Goal: Task Accomplishment & Management: Use online tool/utility

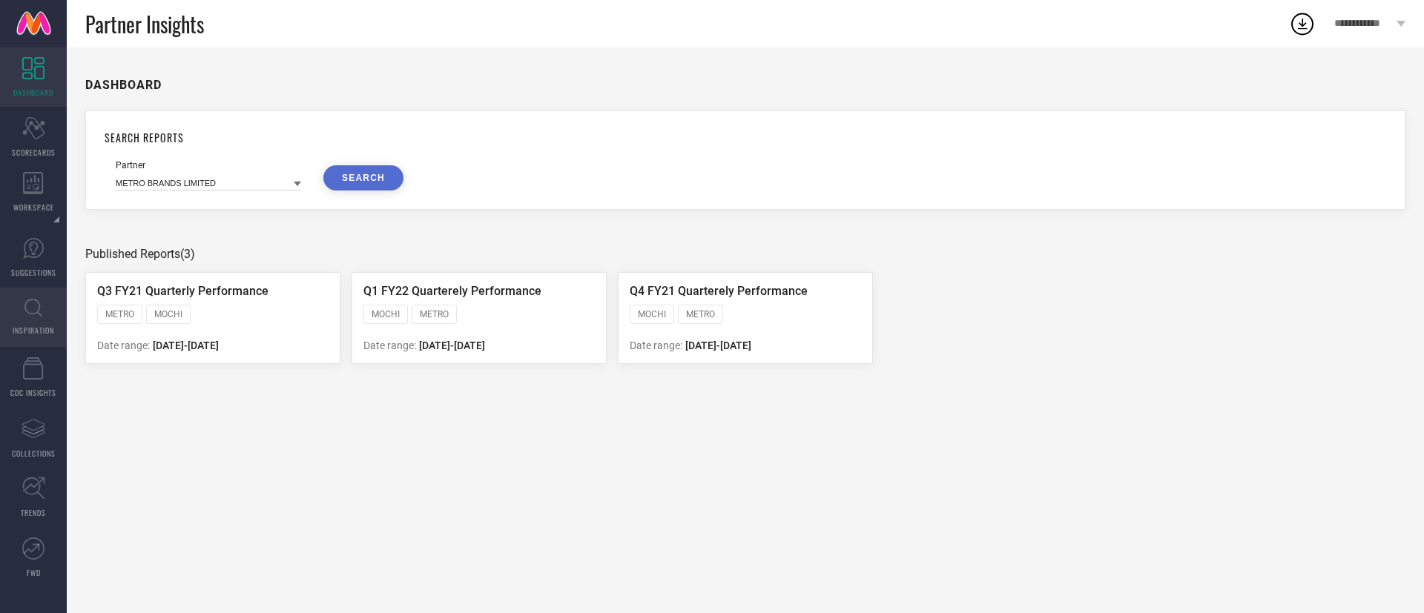
click at [29, 295] on link "INSPIRATION" at bounding box center [33, 317] width 67 height 59
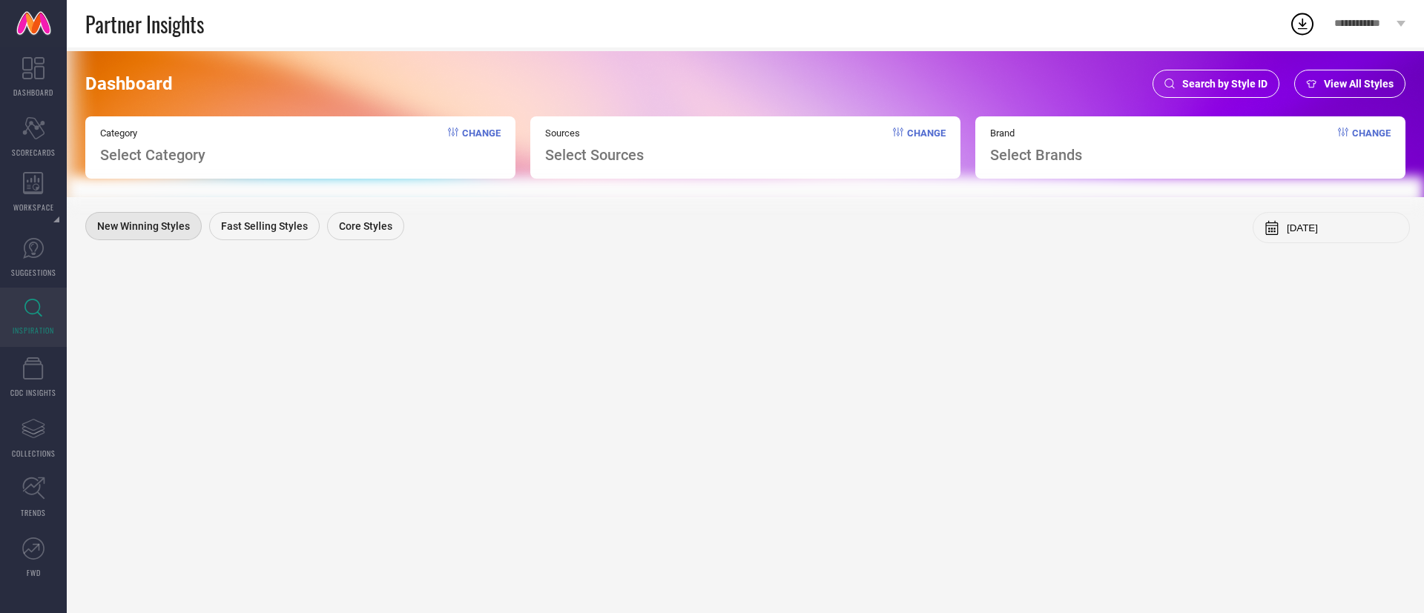
click at [1207, 65] on div "Dashboard Search by Style ID View All Styles Category Select Category Change So…" at bounding box center [745, 124] width 1357 height 146
click at [1210, 78] on span "Search by Style ID" at bounding box center [1224, 84] width 85 height 12
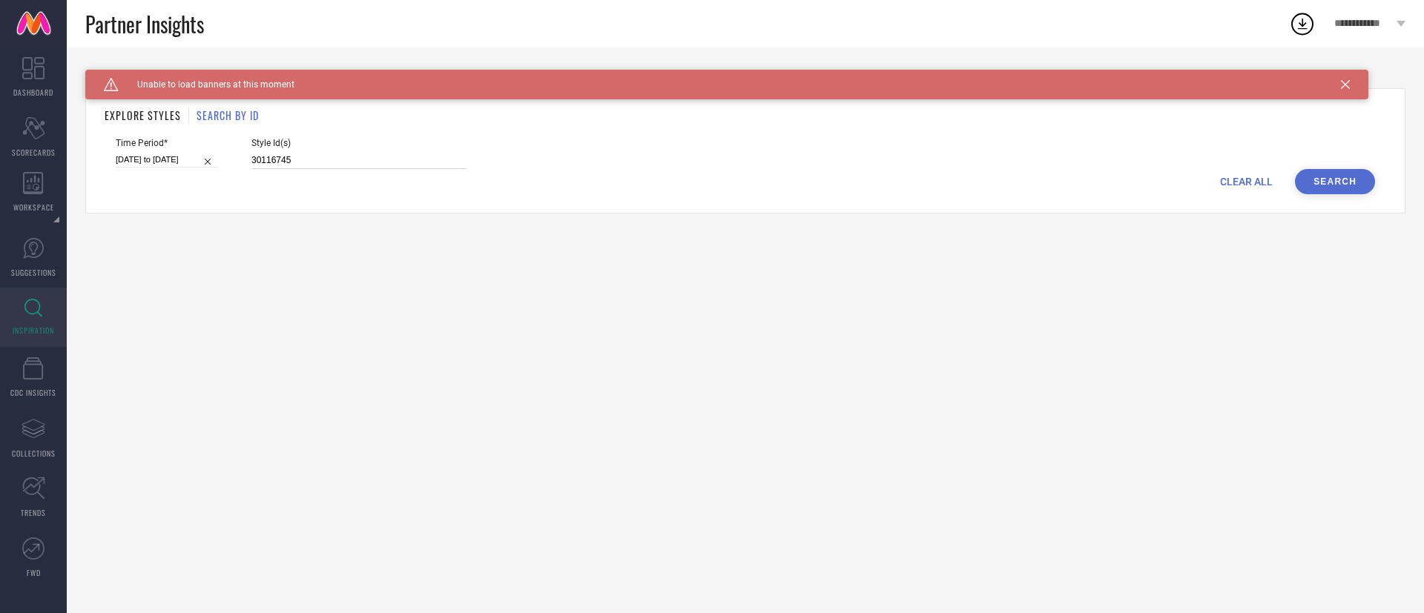
click at [352, 158] on input "30116745" at bounding box center [358, 160] width 215 height 17
paste input "6833358"
type input "6833358"
select select "6"
select select "2025"
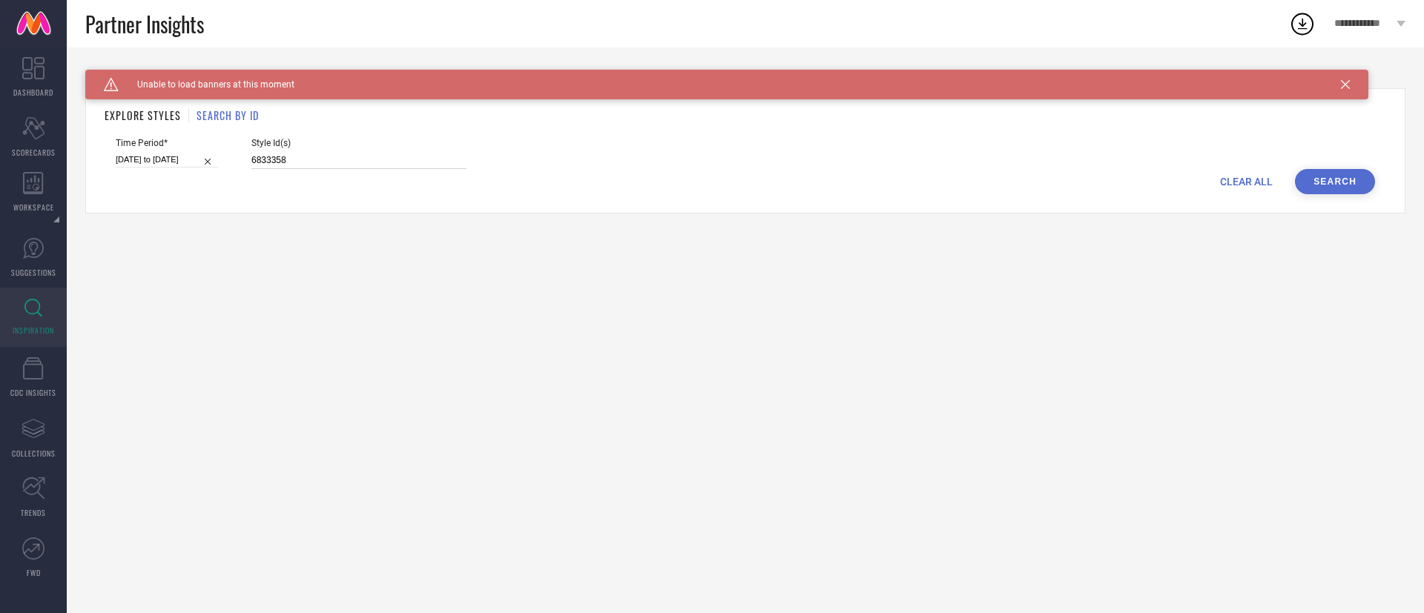
select select "7"
select select "2025"
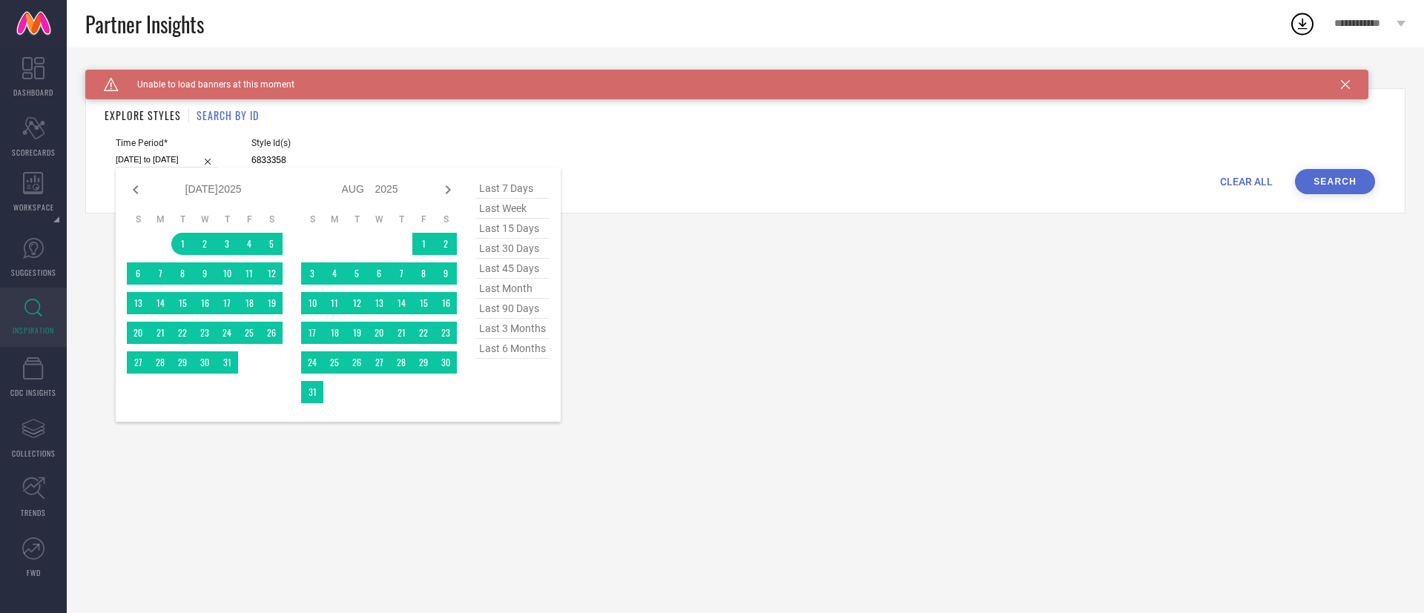
click at [148, 163] on input "[DATE] to [DATE]" at bounding box center [167, 160] width 102 height 16
type input "6833358"
click at [492, 330] on span "last 3 months" at bounding box center [512, 329] width 74 height 20
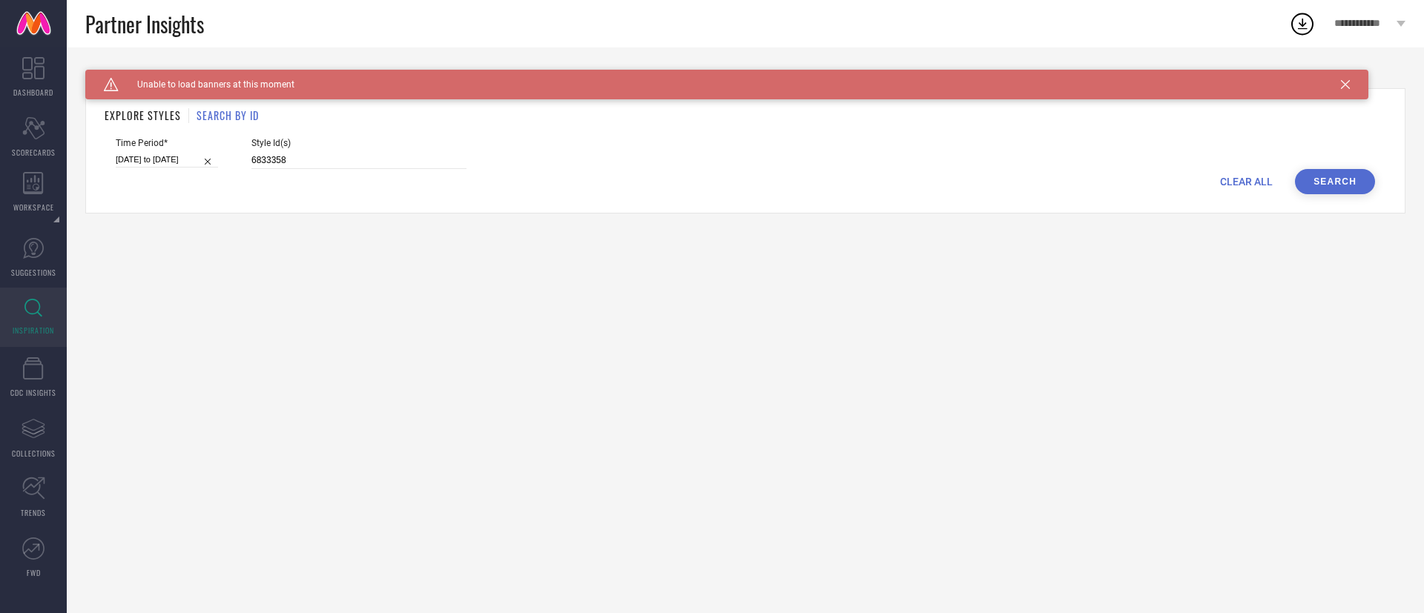
click at [1303, 190] on button "Search" at bounding box center [1335, 181] width 80 height 25
click at [31, 67] on icon at bounding box center [33, 68] width 22 height 22
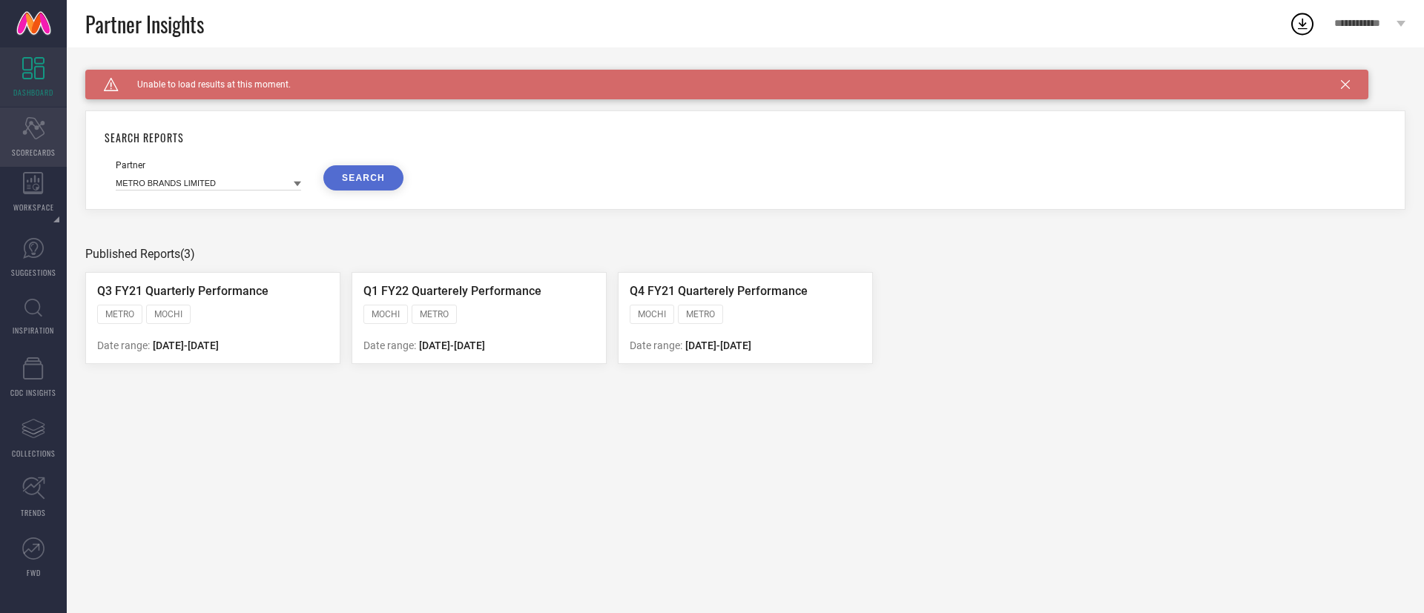
click at [53, 149] on span "SCORECARDS" at bounding box center [34, 152] width 44 height 11
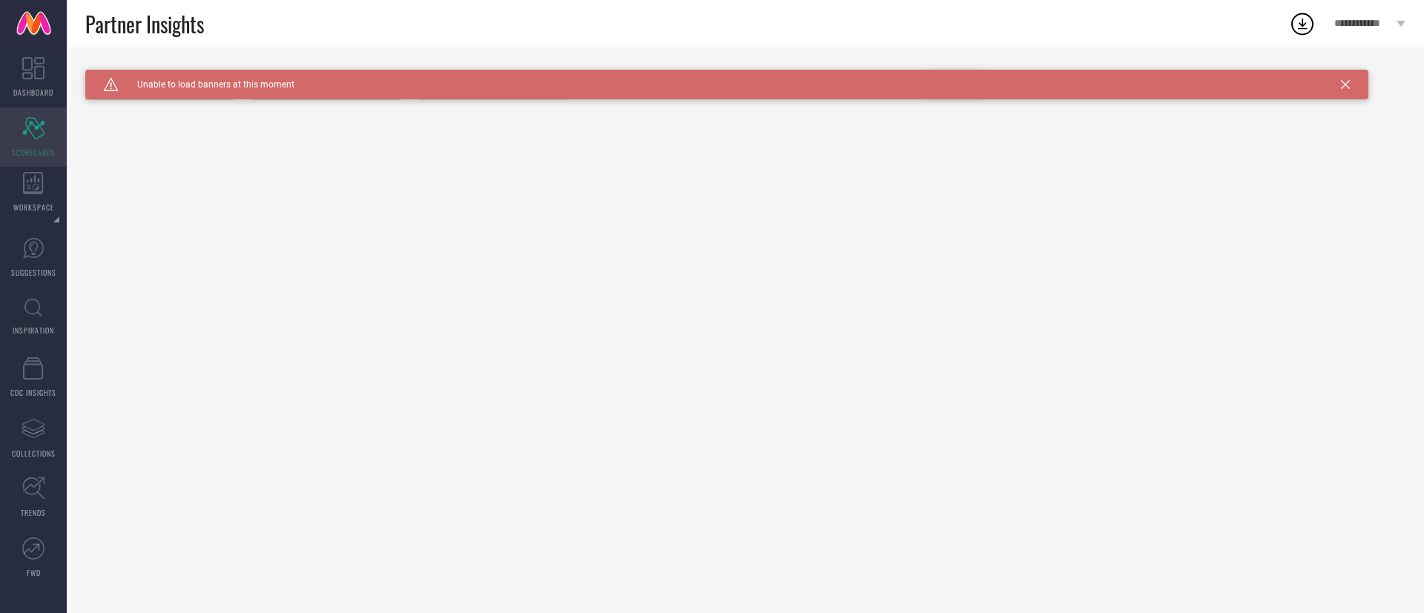
type input "Men-Tshirts"
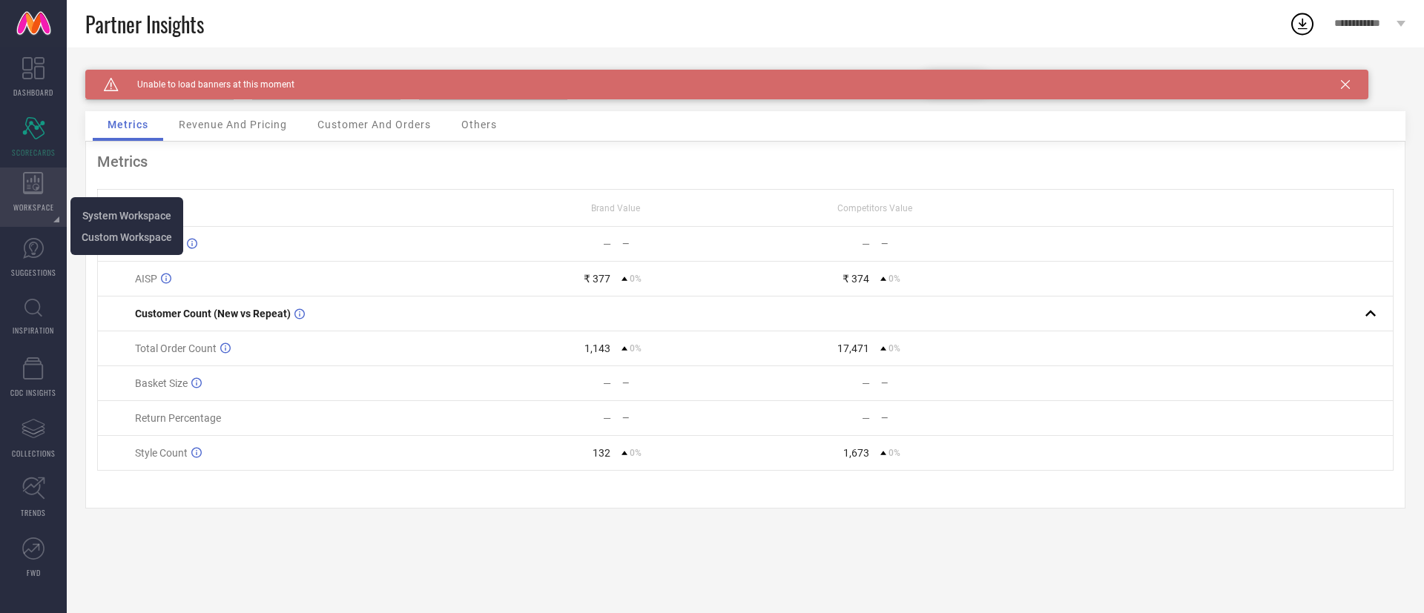
click at [44, 188] on div "WORKSPACE" at bounding box center [33, 197] width 67 height 59
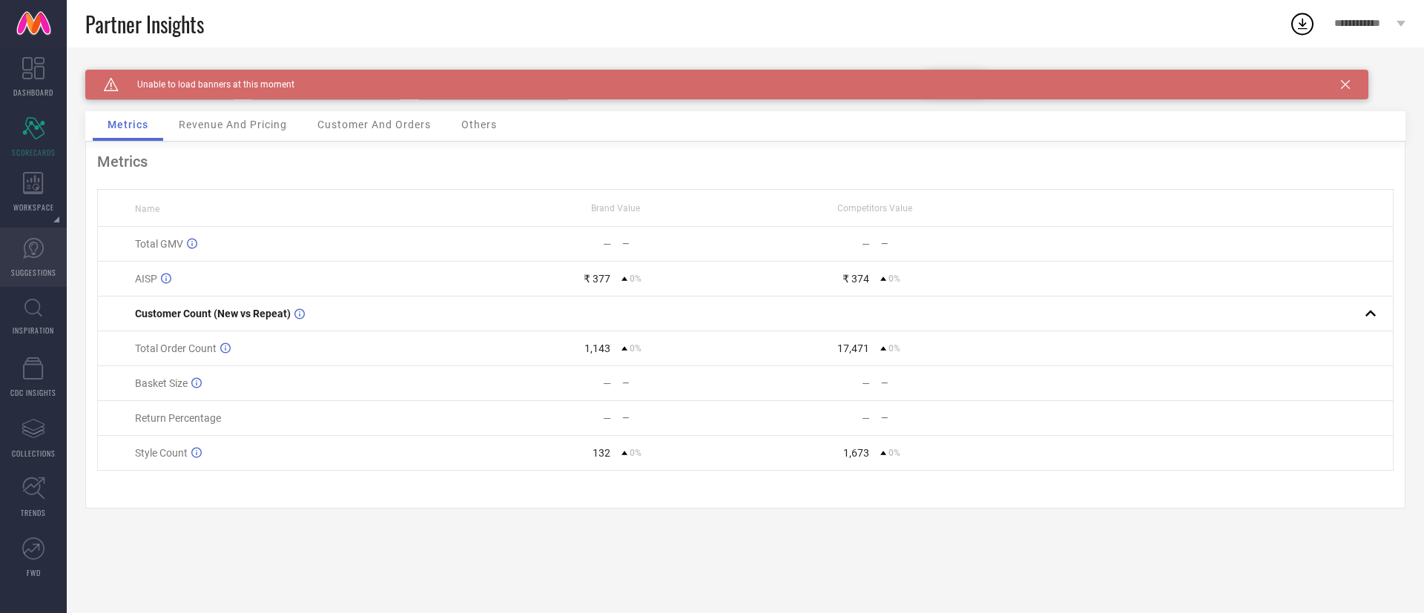
click at [52, 237] on link "SUGGESTIONS" at bounding box center [33, 257] width 67 height 59
